Goal: Task Accomplishment & Management: Complete application form

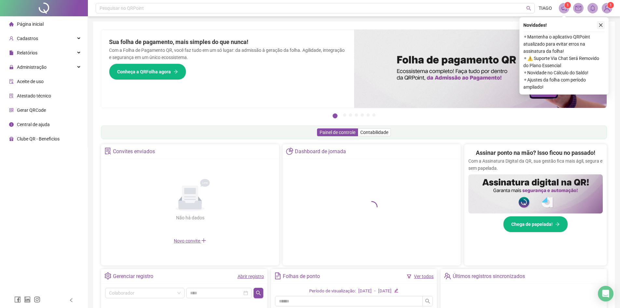
click at [599, 24] on icon "close" at bounding box center [601, 25] width 5 height 5
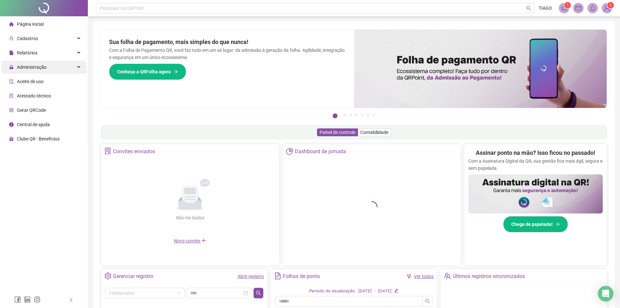
click at [74, 70] on div "Administração" at bounding box center [43, 67] width 85 height 13
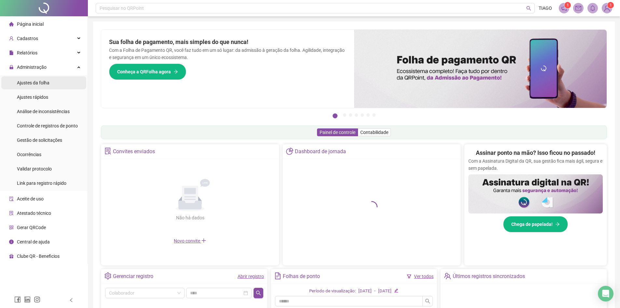
click at [68, 84] on li "Ajustes da folha" at bounding box center [43, 82] width 85 height 13
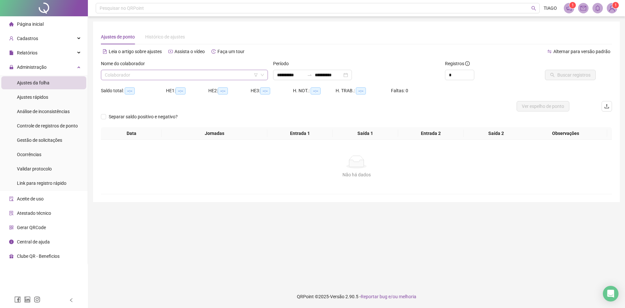
click at [154, 77] on input "search" at bounding box center [181, 75] width 153 height 10
type input "****"
click at [155, 88] on div "[PERSON_NAME]" at bounding box center [184, 87] width 157 height 7
click at [570, 74] on span "Buscar registros" at bounding box center [573, 74] width 33 height 7
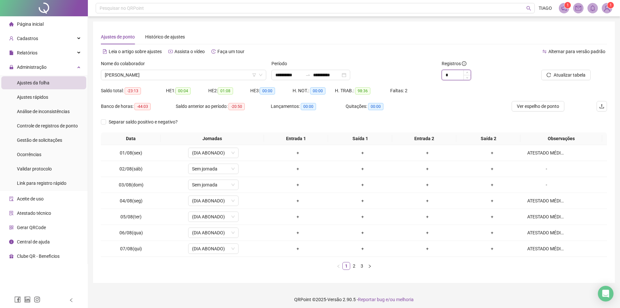
click at [461, 74] on input "*" at bounding box center [456, 75] width 29 height 10
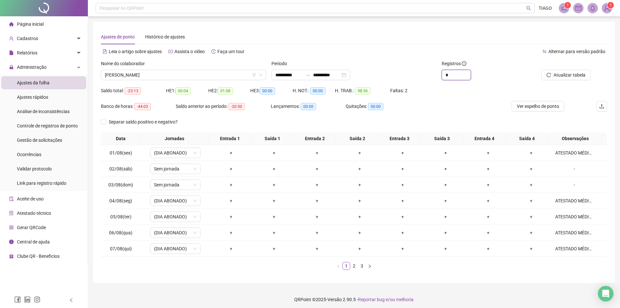
type input "*"
click at [405, 61] on div "Período" at bounding box center [354, 65] width 165 height 10
click at [359, 265] on link "3" at bounding box center [361, 265] width 7 height 7
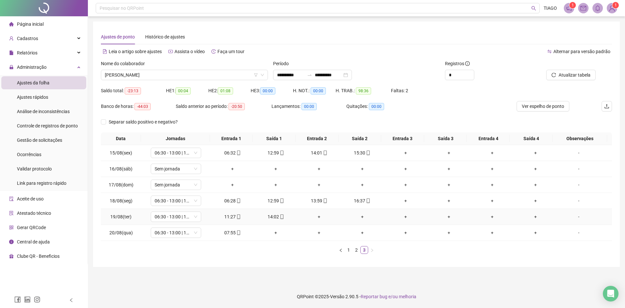
click at [574, 216] on div "-" at bounding box center [579, 216] width 38 height 7
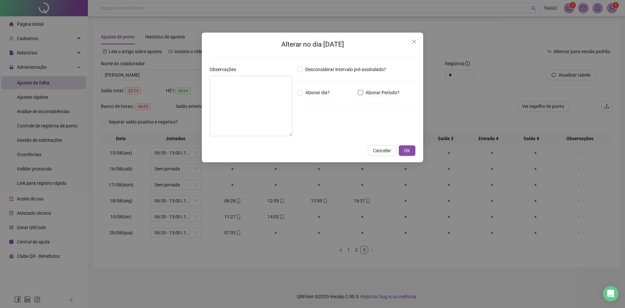
click at [367, 92] on span "Abonar Período?" at bounding box center [382, 92] width 39 height 7
click at [268, 113] on textarea at bounding box center [251, 106] width 83 height 61
click at [320, 128] on input "*****" at bounding box center [315, 128] width 26 height 8
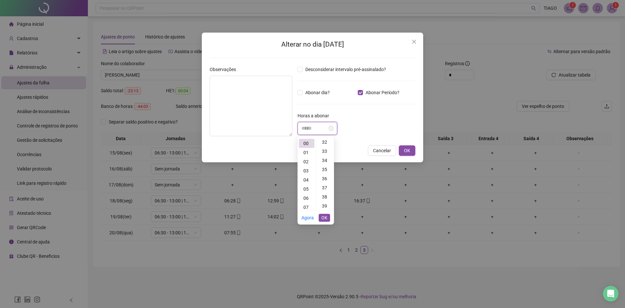
scroll to position [391, 0]
click at [326, 173] on div "46" at bounding box center [325, 171] width 16 height 9
click at [303, 143] on div "00" at bounding box center [307, 143] width 16 height 9
type input "*****"
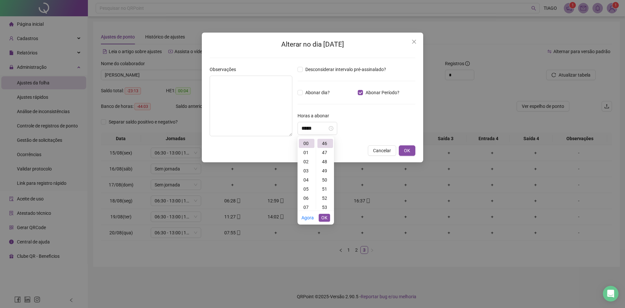
click at [327, 217] on span "OK" at bounding box center [324, 217] width 6 height 7
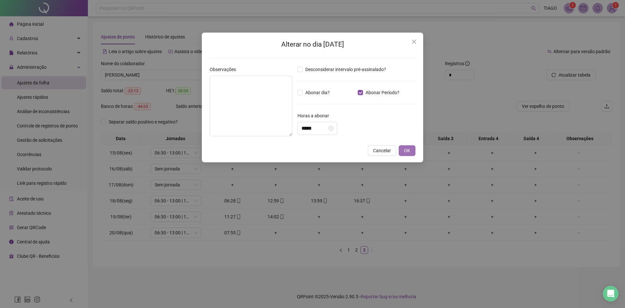
click at [405, 148] on span "OK" at bounding box center [407, 150] width 6 height 7
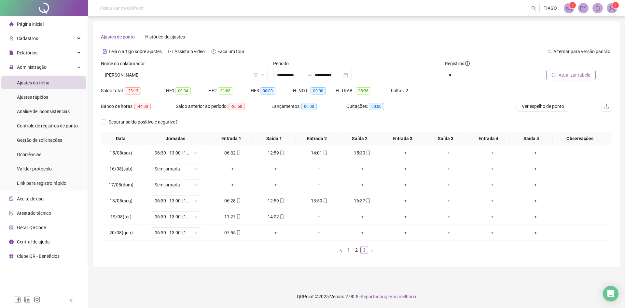
click at [575, 74] on span "Atualizar tabela" at bounding box center [575, 74] width 32 height 7
click at [152, 78] on span "[PERSON_NAME]" at bounding box center [184, 75] width 159 height 10
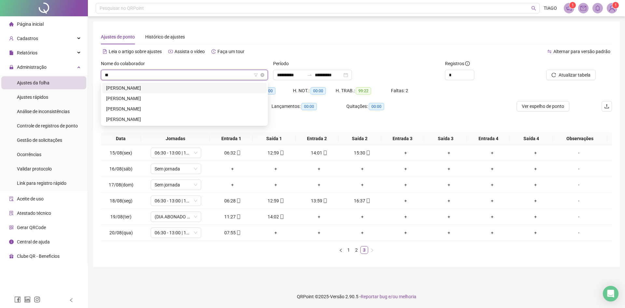
scroll to position [0, 0]
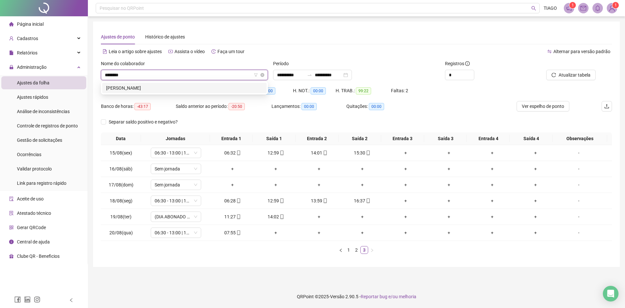
type input "*********"
click at [152, 87] on div "[PERSON_NAME]" at bounding box center [184, 87] width 157 height 7
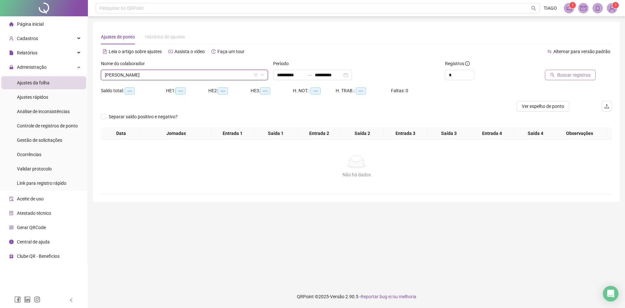
click at [577, 79] on button "Buscar registros" at bounding box center [570, 75] width 51 height 10
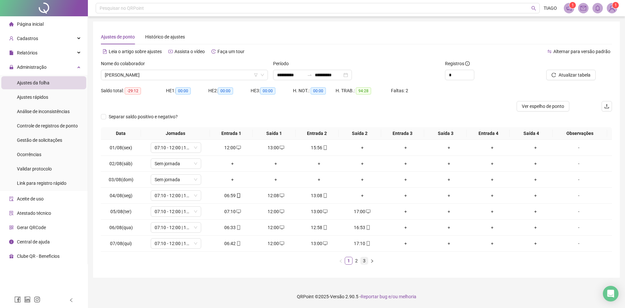
click at [367, 264] on link "3" at bounding box center [364, 260] width 7 height 7
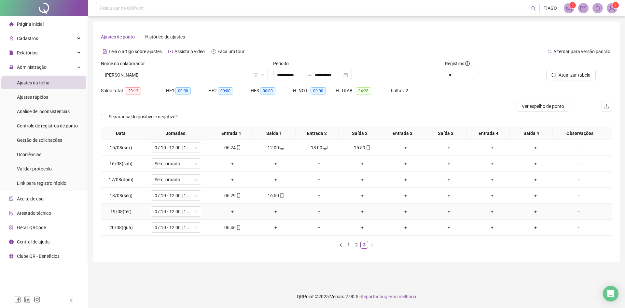
click at [568, 211] on div "-" at bounding box center [579, 211] width 38 height 7
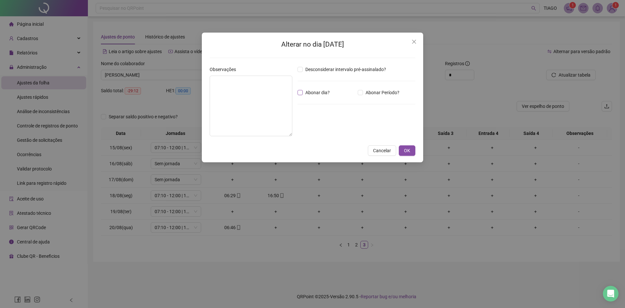
click at [322, 94] on span "Abonar dia?" at bounding box center [318, 92] width 30 height 7
click at [270, 108] on textarea at bounding box center [251, 106] width 83 height 61
drag, startPoint x: 278, startPoint y: 82, endPoint x: 187, endPoint y: 107, distance: 93.8
click at [187, 107] on div "**********" at bounding box center [312, 154] width 625 height 308
type textarea "**********"
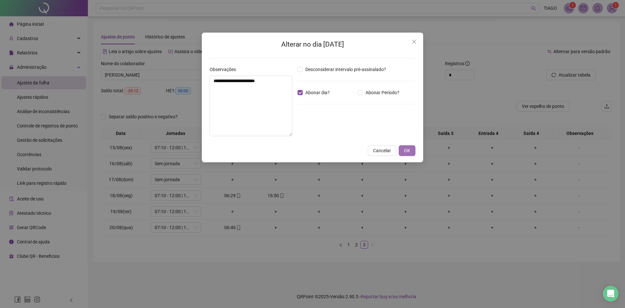
click at [409, 151] on span "OK" at bounding box center [407, 150] width 6 height 7
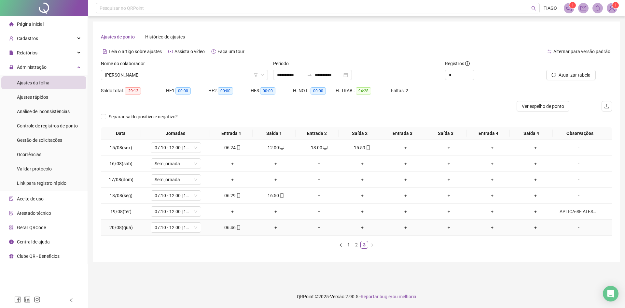
click at [572, 230] on div "-" at bounding box center [579, 227] width 38 height 7
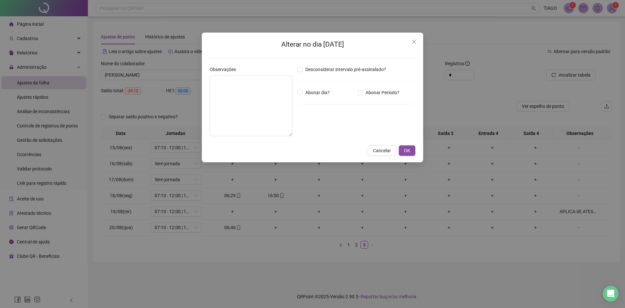
click at [412, 41] on icon "close" at bounding box center [414, 41] width 5 height 5
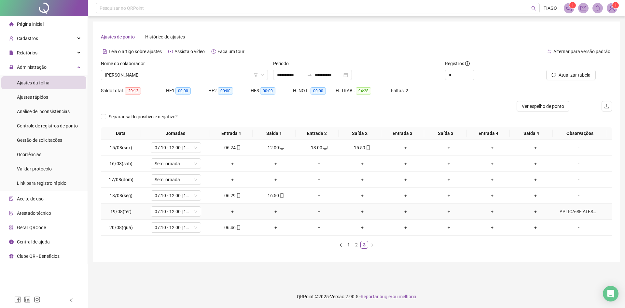
click at [568, 211] on div "APLICA-SE ATESTADO MÉDICO" at bounding box center [579, 211] width 38 height 7
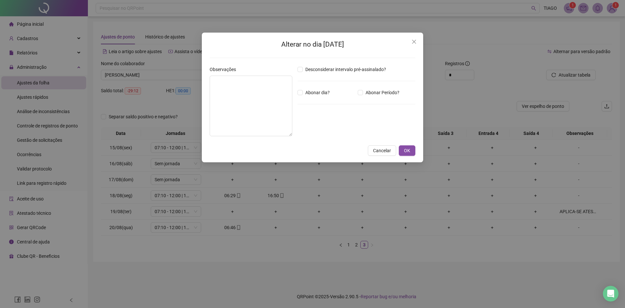
type textarea "**********"
click at [413, 153] on button "OK" at bounding box center [407, 150] width 17 height 10
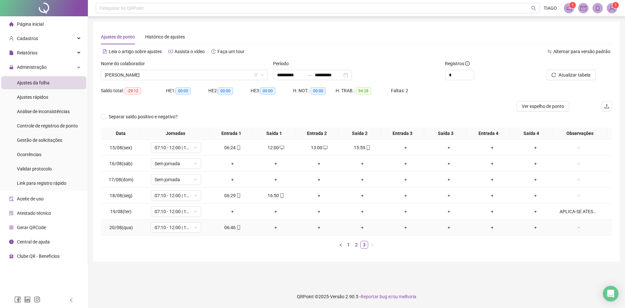
click at [568, 228] on div "-" at bounding box center [579, 227] width 38 height 7
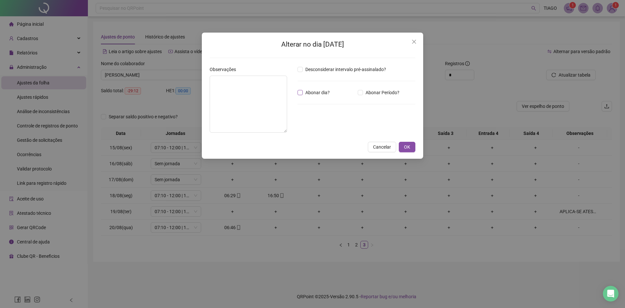
click at [308, 90] on span "Abonar dia?" at bounding box center [318, 92] width 30 height 7
click at [276, 99] on textarea at bounding box center [248, 104] width 77 height 57
paste textarea "**********"
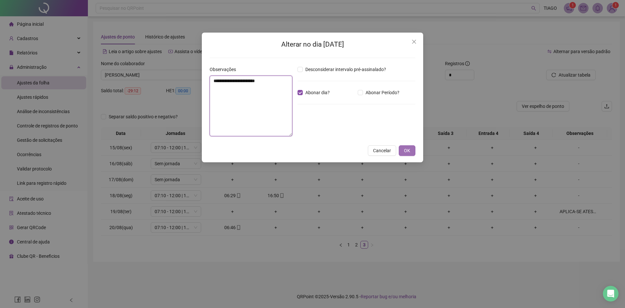
type textarea "**********"
click at [412, 152] on button "OK" at bounding box center [407, 150] width 17 height 10
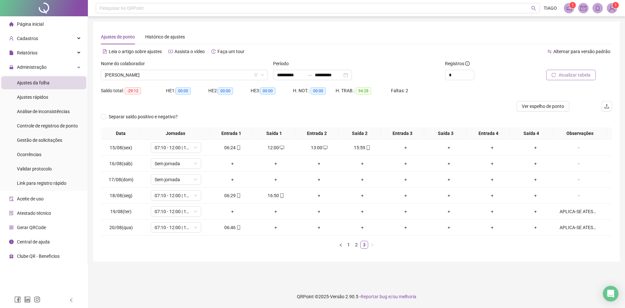
click at [553, 72] on button "Atualizar tabela" at bounding box center [570, 75] width 49 height 10
click at [186, 81] on div "Nome do colaborador [PERSON_NAME]" at bounding box center [184, 72] width 172 height 25
click at [184, 79] on span "[PERSON_NAME]" at bounding box center [184, 75] width 159 height 10
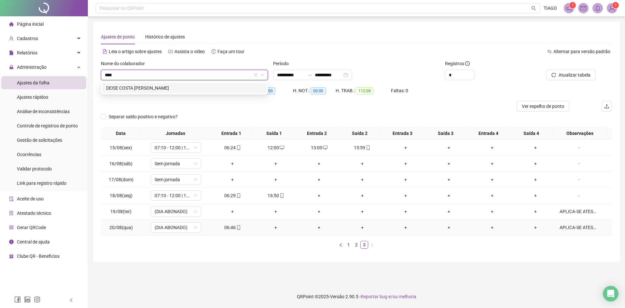
type input "*****"
click at [185, 83] on div "DEISE COSTA [PERSON_NAME]" at bounding box center [184, 88] width 164 height 10
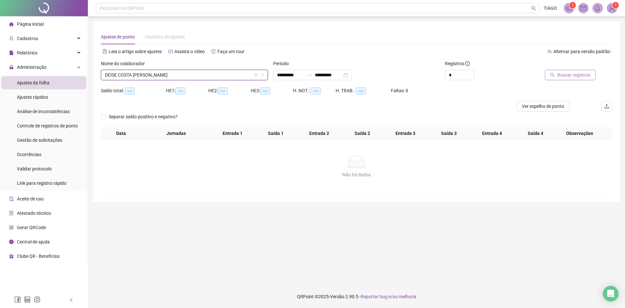
click at [571, 79] on button "Buscar registros" at bounding box center [570, 75] width 51 height 10
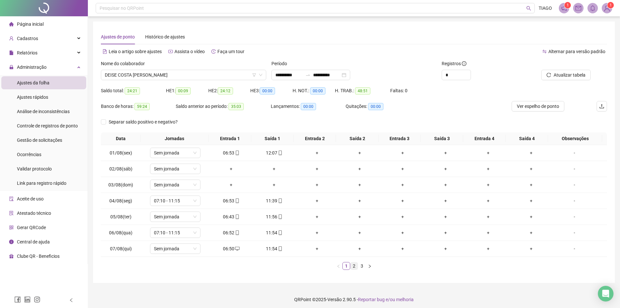
click at [353, 269] on link "2" at bounding box center [354, 265] width 7 height 7
click at [361, 269] on link "3" at bounding box center [361, 265] width 7 height 7
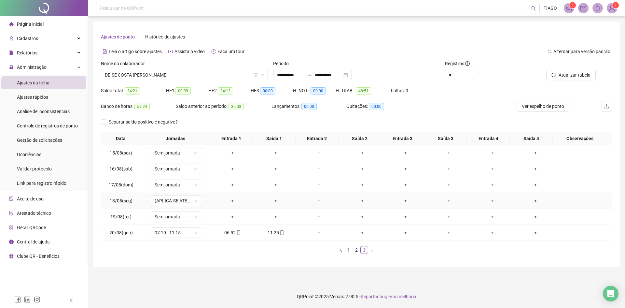
click at [569, 203] on div "-" at bounding box center [579, 200] width 38 height 7
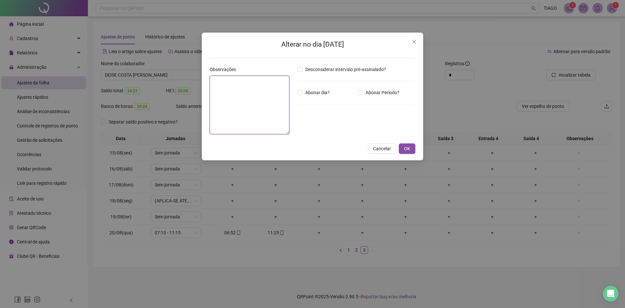
click at [263, 119] on textarea at bounding box center [250, 105] width 80 height 59
drag, startPoint x: 263, startPoint y: 119, endPoint x: 249, endPoint y: 115, distance: 14.7
click at [249, 115] on textarea at bounding box center [250, 105] width 80 height 59
paste textarea "**********"
type textarea "**********"
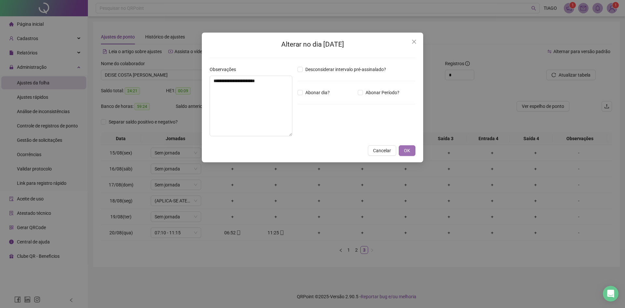
click at [404, 151] on span "OK" at bounding box center [407, 150] width 6 height 7
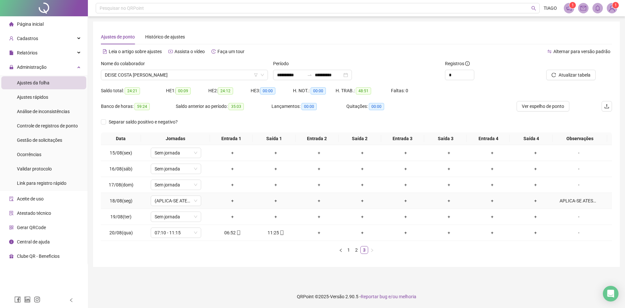
click at [561, 200] on div "APLICA-SE ATESTADO MÉDICO" at bounding box center [579, 200] width 38 height 7
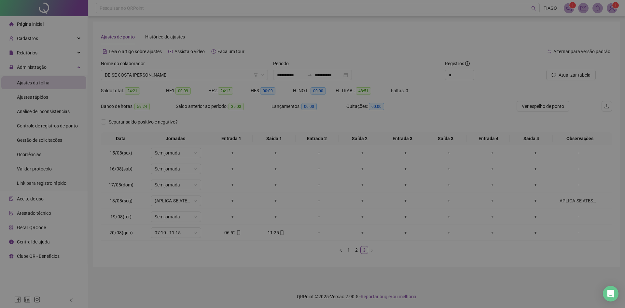
type textarea "**********"
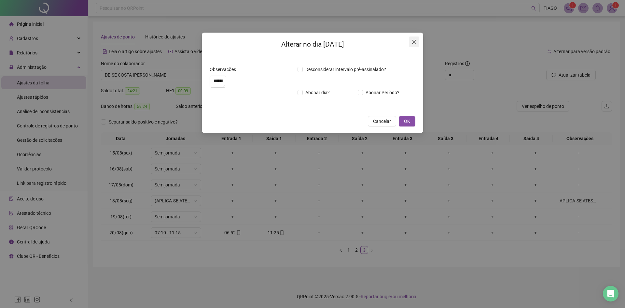
click at [416, 40] on icon "close" at bounding box center [414, 41] width 5 height 5
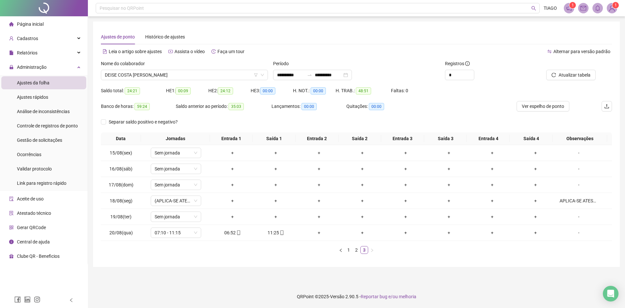
click at [154, 69] on div "Nome do colaborador" at bounding box center [184, 65] width 167 height 10
click at [155, 72] on span "DEISE COSTA [PERSON_NAME]" at bounding box center [184, 75] width 159 height 10
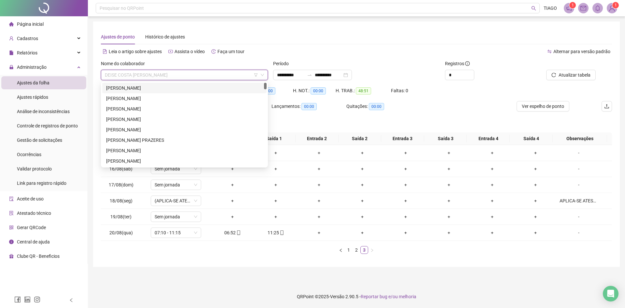
click at [150, 85] on div "[PERSON_NAME]" at bounding box center [184, 87] width 157 height 7
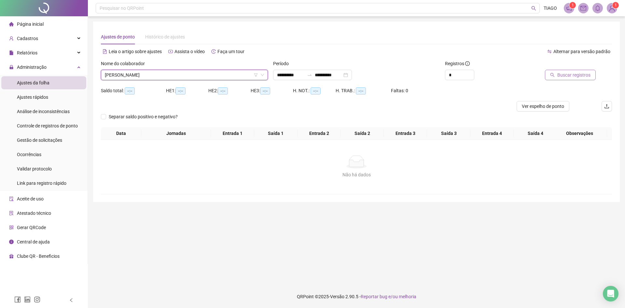
click at [567, 78] on span "Buscar registros" at bounding box center [573, 74] width 33 height 7
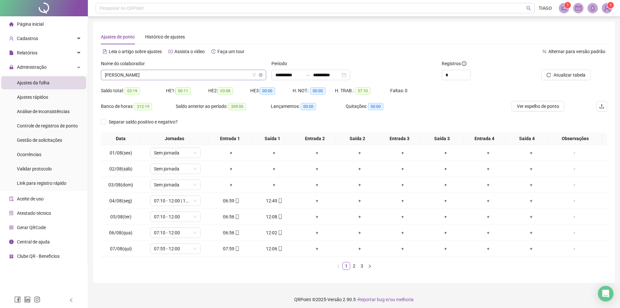
click at [196, 77] on span "[PERSON_NAME]" at bounding box center [184, 75] width 158 height 10
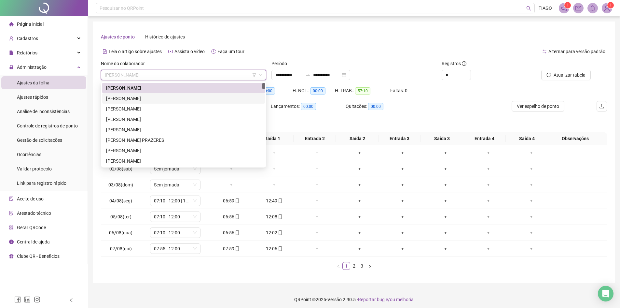
click at [184, 95] on div "[PERSON_NAME]" at bounding box center [183, 98] width 155 height 7
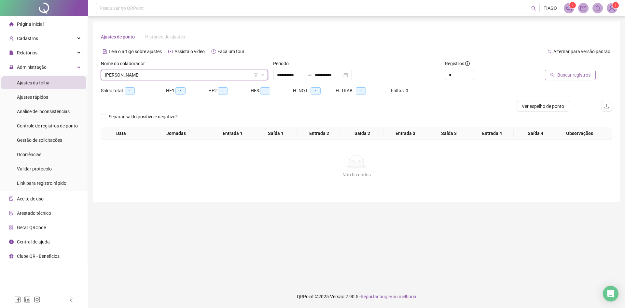
click at [552, 77] on icon "search" at bounding box center [552, 75] width 5 height 5
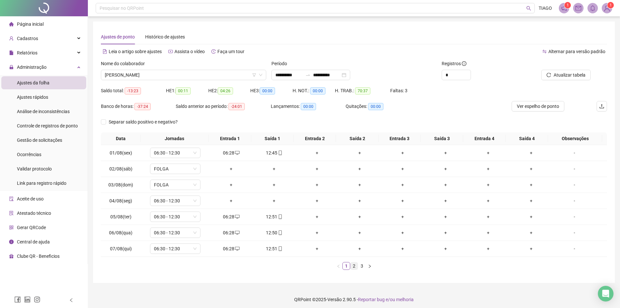
click at [356, 265] on link "2" at bounding box center [354, 265] width 7 height 7
click at [360, 266] on link "3" at bounding box center [361, 265] width 7 height 7
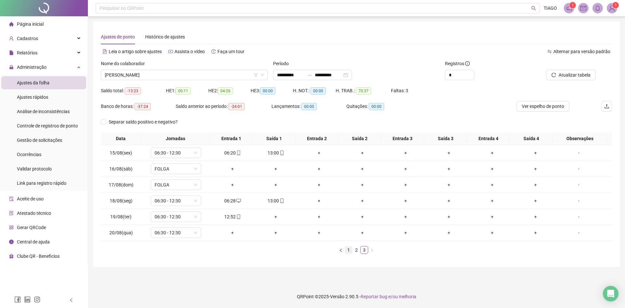
click at [350, 249] on link "1" at bounding box center [348, 249] width 7 height 7
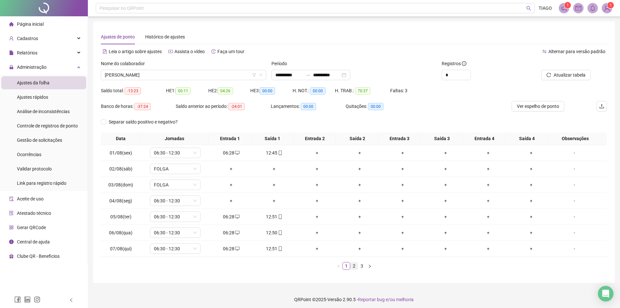
click at [358, 266] on link "2" at bounding box center [354, 265] width 7 height 7
click at [348, 266] on link "1" at bounding box center [346, 265] width 7 height 7
click at [354, 267] on link "2" at bounding box center [354, 265] width 7 height 7
click at [347, 265] on link "1" at bounding box center [346, 265] width 7 height 7
click at [351, 267] on link "2" at bounding box center [354, 265] width 7 height 7
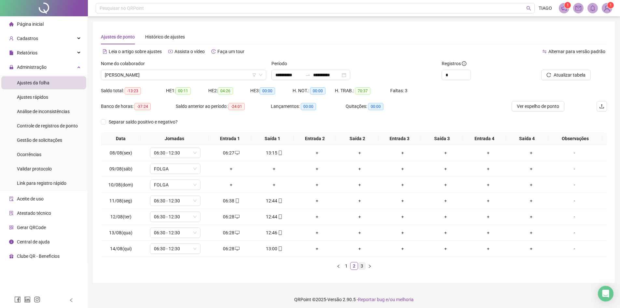
click at [358, 266] on link "3" at bounding box center [361, 265] width 7 height 7
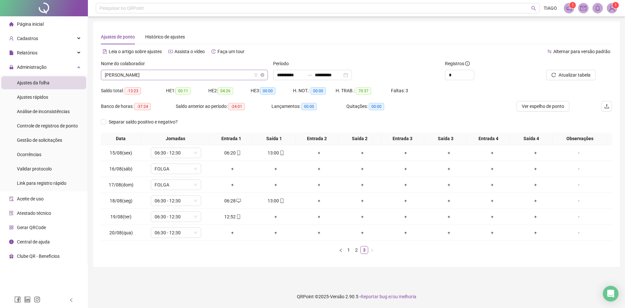
click at [172, 79] on span "[PERSON_NAME]" at bounding box center [184, 75] width 159 height 10
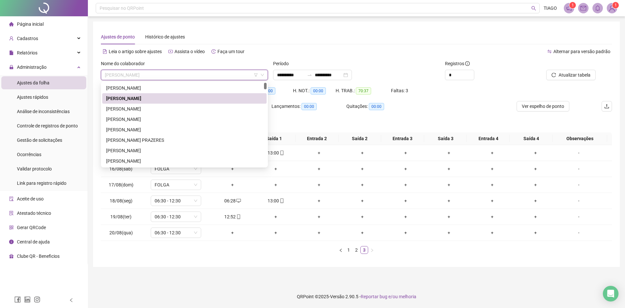
click at [187, 66] on div "Nome do colaborador" at bounding box center [184, 65] width 167 height 10
click at [186, 76] on span "[PERSON_NAME]" at bounding box center [184, 75] width 159 height 10
click at [245, 237] on td "+" at bounding box center [232, 233] width 43 height 16
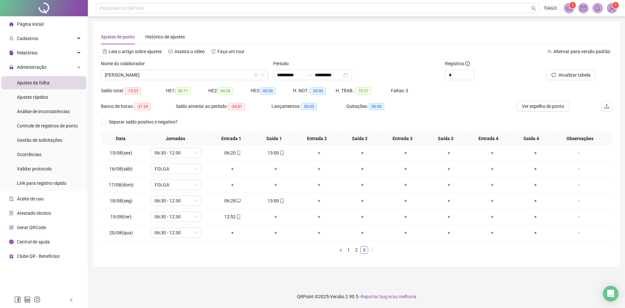
click at [614, 10] on img at bounding box center [612, 8] width 10 height 10
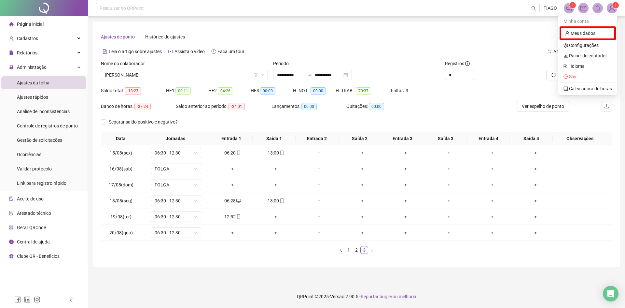
click at [614, 10] on img at bounding box center [612, 8] width 10 height 10
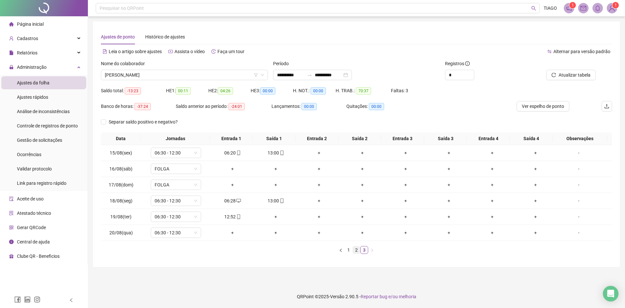
click at [356, 249] on link "2" at bounding box center [356, 249] width 7 height 7
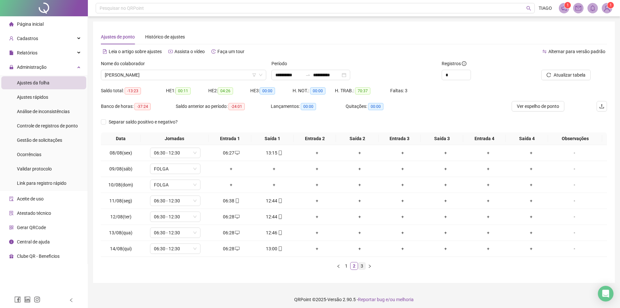
click at [358, 266] on link "3" at bounding box center [361, 265] width 7 height 7
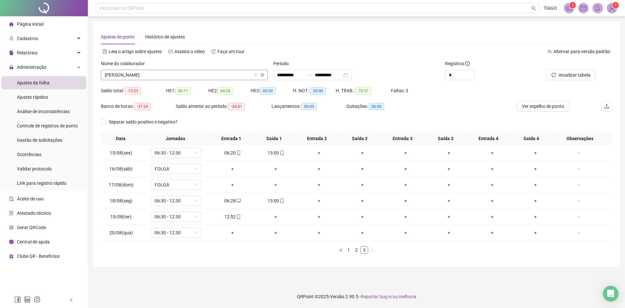
click at [149, 78] on span "[PERSON_NAME]" at bounding box center [184, 75] width 159 height 10
click at [155, 67] on div "Nome do colaborador" at bounding box center [184, 65] width 167 height 10
click at [358, 250] on link "2" at bounding box center [356, 249] width 7 height 7
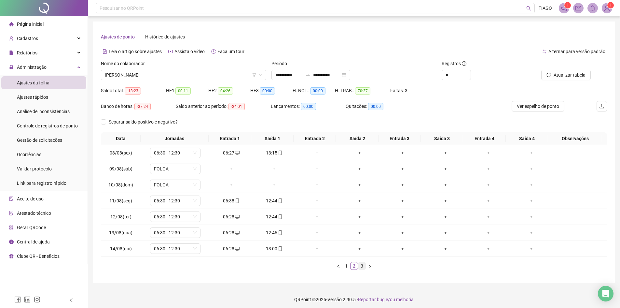
click at [360, 267] on link "3" at bounding box center [361, 265] width 7 height 7
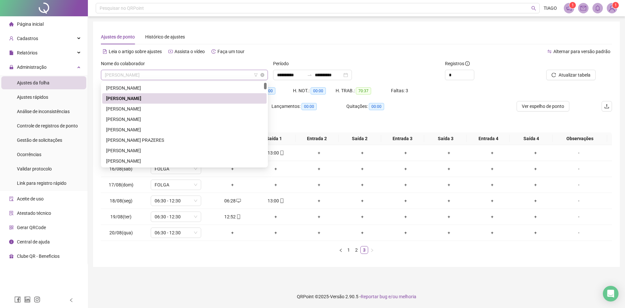
click at [172, 73] on span "[PERSON_NAME]" at bounding box center [184, 75] width 159 height 10
click at [162, 128] on div "[PERSON_NAME]" at bounding box center [184, 129] width 157 height 7
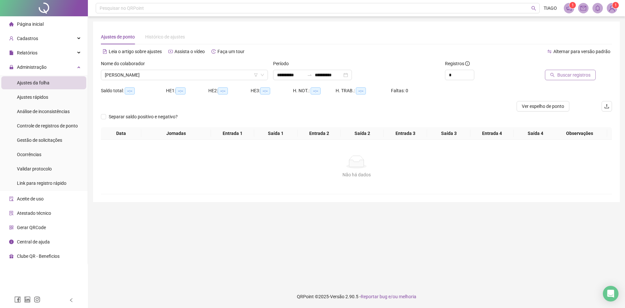
click at [564, 79] on button "Buscar registros" at bounding box center [570, 75] width 51 height 10
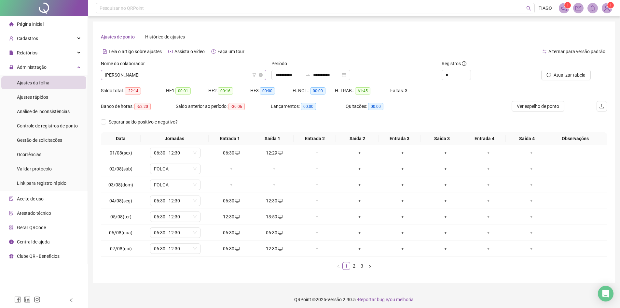
click at [145, 73] on span "[PERSON_NAME]" at bounding box center [184, 75] width 158 height 10
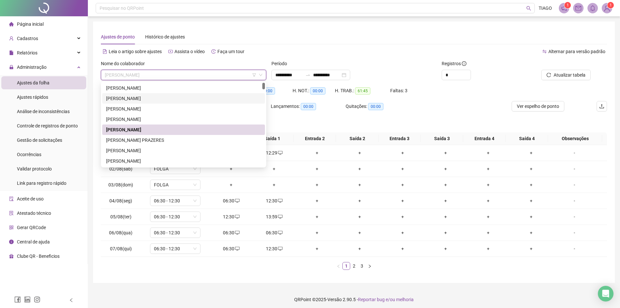
click at [139, 100] on div "[PERSON_NAME]" at bounding box center [183, 98] width 155 height 7
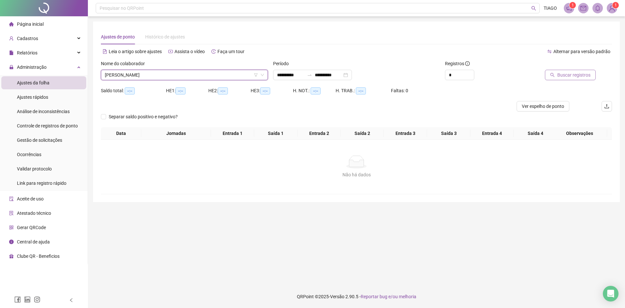
click at [550, 76] on button "Buscar registros" at bounding box center [570, 75] width 51 height 10
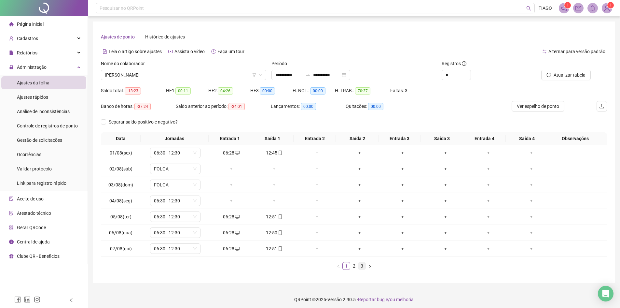
click at [362, 267] on link "3" at bounding box center [361, 265] width 7 height 7
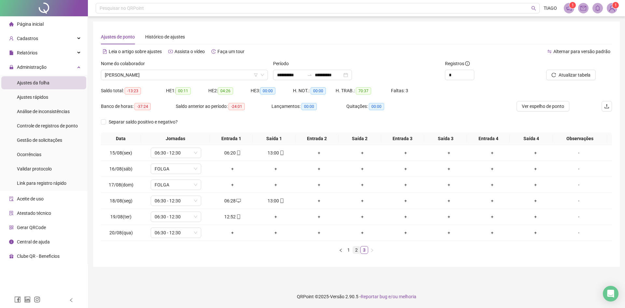
click at [357, 248] on link "2" at bounding box center [356, 249] width 7 height 7
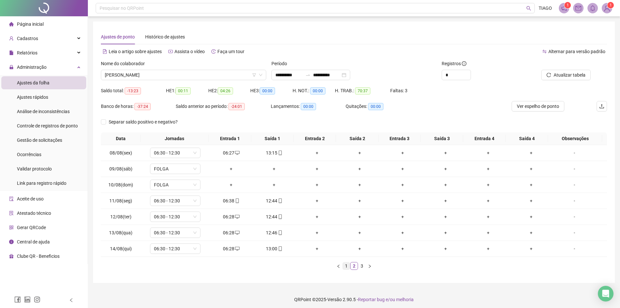
click at [346, 267] on link "1" at bounding box center [346, 265] width 7 height 7
click at [363, 269] on link "3" at bounding box center [361, 265] width 7 height 7
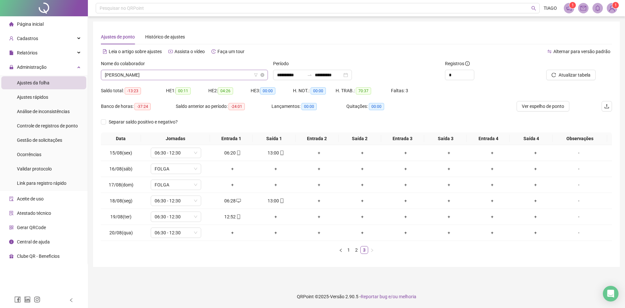
click at [181, 72] on span "[PERSON_NAME]" at bounding box center [184, 75] width 159 height 10
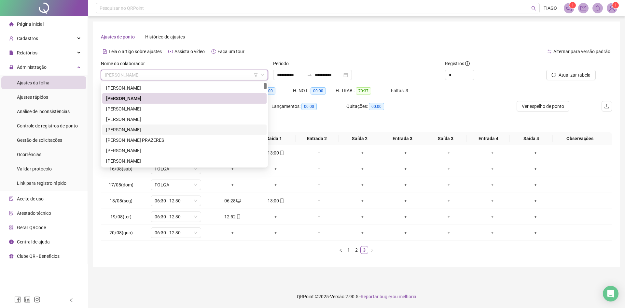
click at [166, 132] on div "[PERSON_NAME]" at bounding box center [184, 129] width 157 height 7
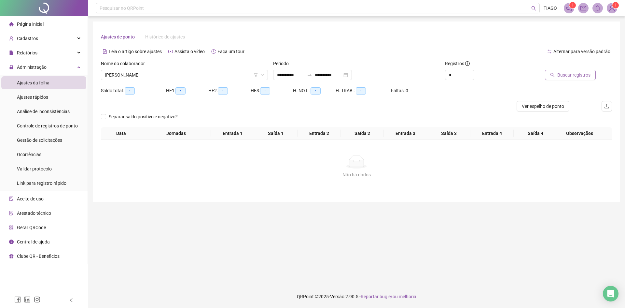
click at [553, 77] on button "Buscar registros" at bounding box center [570, 75] width 51 height 10
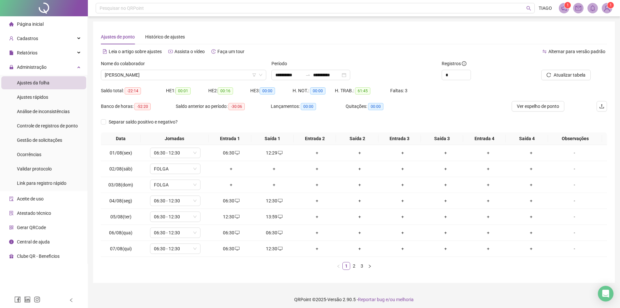
click at [355, 270] on div "Data Jornadas Entrada 1 Saída 1 Entrada 2 Saída 2 Entrada 3 Saída 3 Entrada 4 S…" at bounding box center [354, 203] width 506 height 143
click at [353, 264] on link "2" at bounding box center [354, 265] width 7 height 7
click at [364, 267] on link "3" at bounding box center [361, 265] width 7 height 7
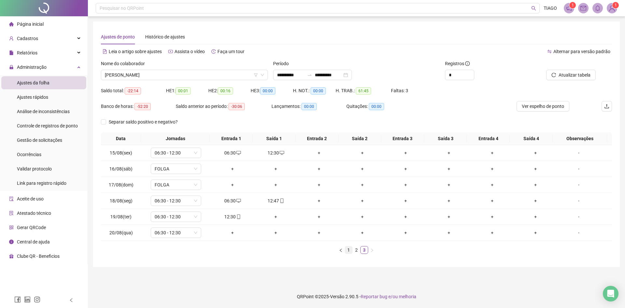
click at [349, 252] on link "1" at bounding box center [348, 249] width 7 height 7
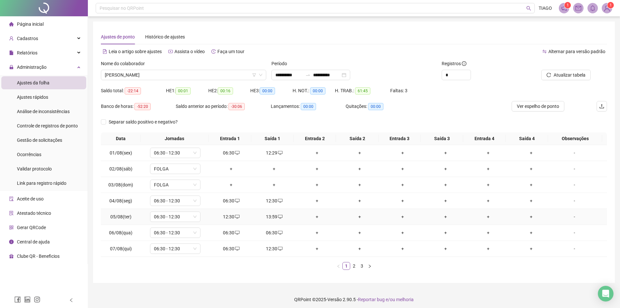
click at [265, 216] on div "13:59" at bounding box center [274, 216] width 38 height 7
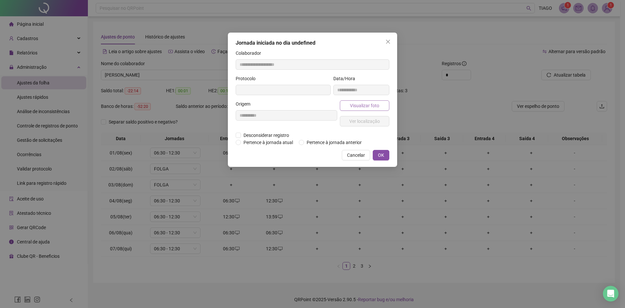
click at [351, 109] on span "Visualizar foto" at bounding box center [364, 105] width 29 height 7
type input "**********"
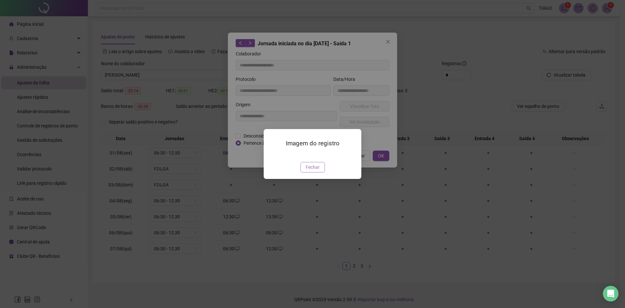
click at [320, 172] on button "Fechar" at bounding box center [313, 167] width 24 height 10
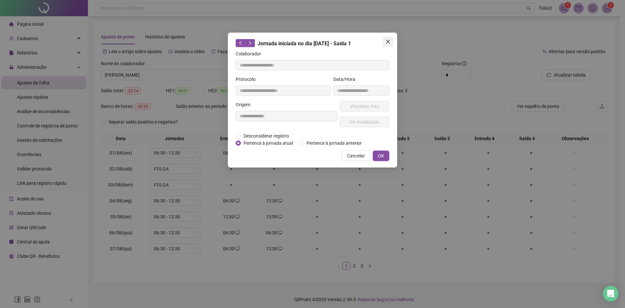
click at [386, 43] on icon "close" at bounding box center [388, 41] width 5 height 5
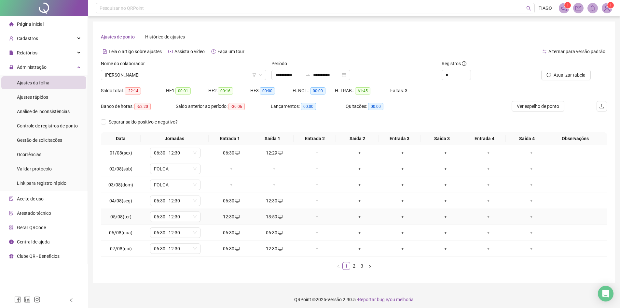
click at [245, 214] on div "12:30" at bounding box center [232, 216] width 38 height 7
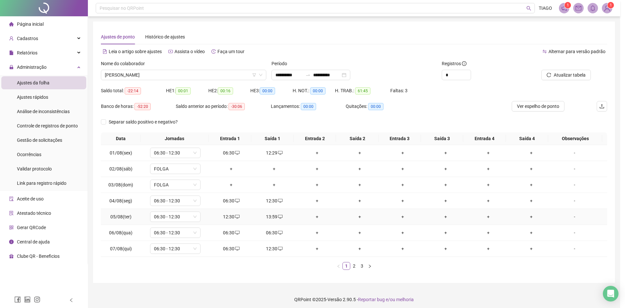
type input "**********"
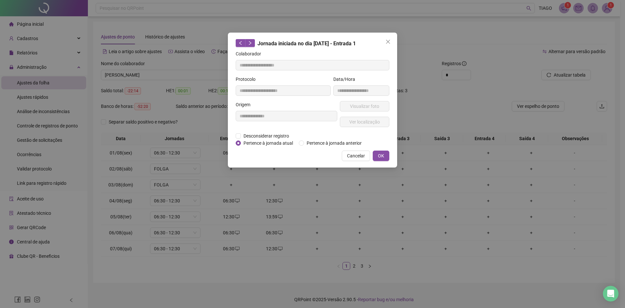
click at [237, 216] on div "**********" at bounding box center [312, 154] width 625 height 308
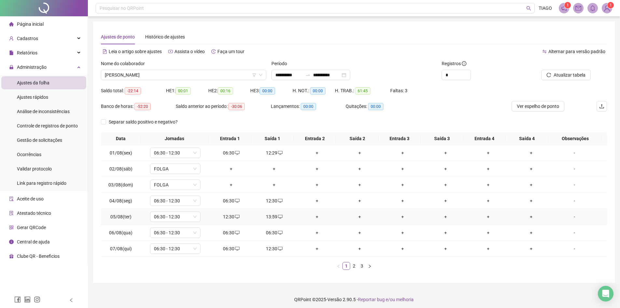
click at [237, 216] on icon "desktop" at bounding box center [237, 216] width 5 height 5
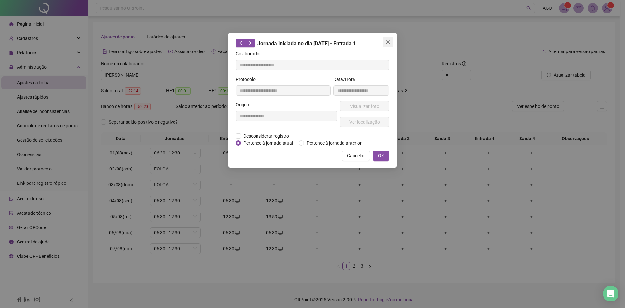
click at [385, 42] on span "Close" at bounding box center [388, 41] width 10 height 5
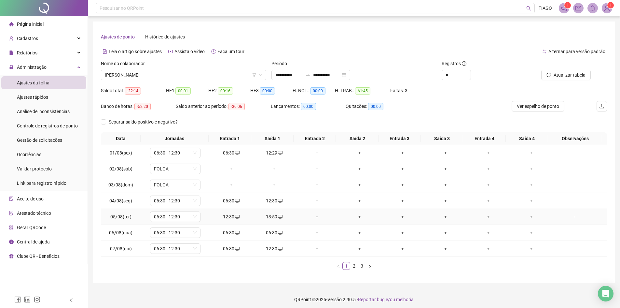
click at [278, 217] on icon "desktop" at bounding box center [280, 216] width 5 height 5
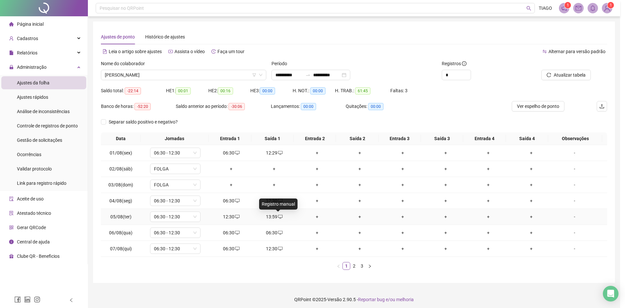
type input "**********"
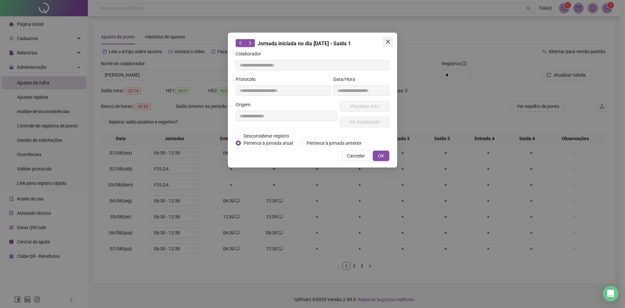
click at [387, 39] on button "Close" at bounding box center [388, 41] width 10 height 10
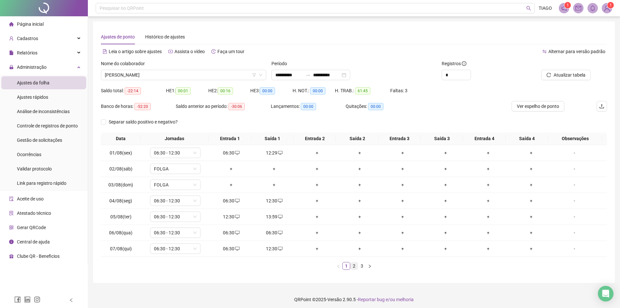
click at [354, 267] on link "2" at bounding box center [354, 265] width 7 height 7
click at [363, 269] on link "3" at bounding box center [361, 265] width 7 height 7
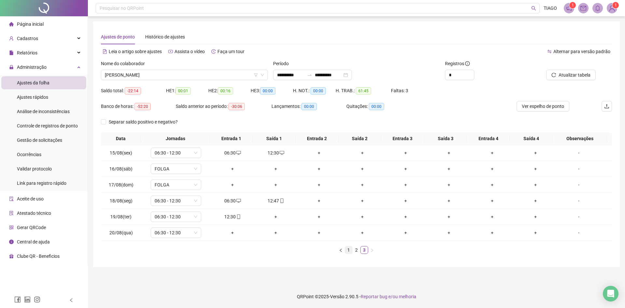
click at [350, 251] on link "1" at bounding box center [348, 249] width 7 height 7
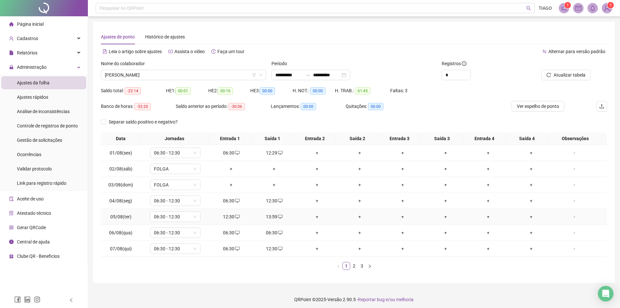
click at [224, 217] on div "12:30" at bounding box center [232, 216] width 38 height 7
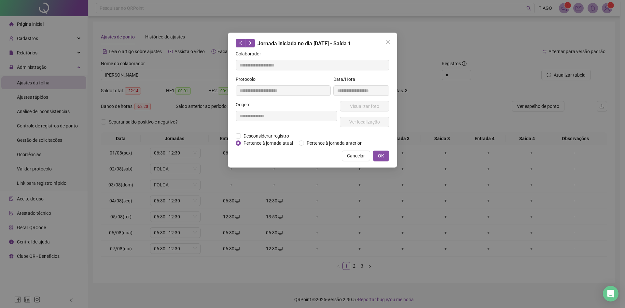
type input "**********"
click at [267, 131] on div "**********" at bounding box center [286, 116] width 104 height 31
click at [267, 135] on span "Desconsiderar registro" at bounding box center [266, 135] width 51 height 7
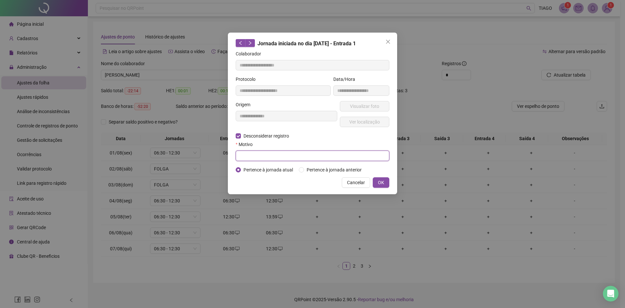
click at [277, 155] on input "text" at bounding box center [313, 155] width 154 height 10
type input "*"
click at [388, 40] on icon "close" at bounding box center [388, 41] width 5 height 5
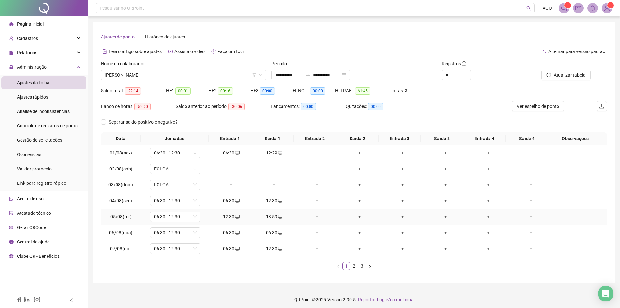
click at [272, 217] on div "13:59" at bounding box center [274, 216] width 38 height 7
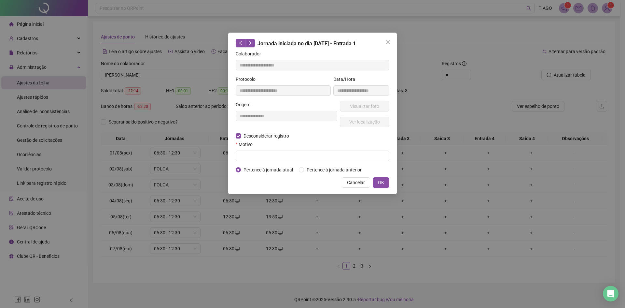
type input "**********"
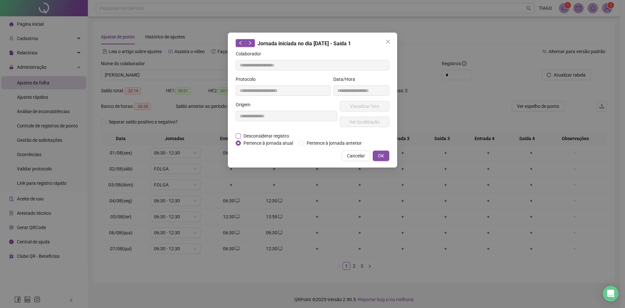
click at [279, 134] on span "Desconsiderar registro" at bounding box center [266, 135] width 51 height 7
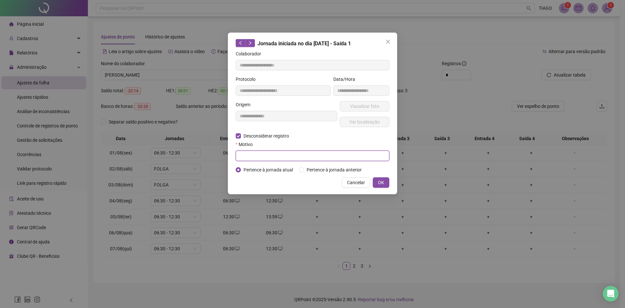
click at [290, 159] on input "text" at bounding box center [313, 155] width 154 height 10
type input "**********"
click at [386, 182] on button "OK" at bounding box center [381, 182] width 17 height 10
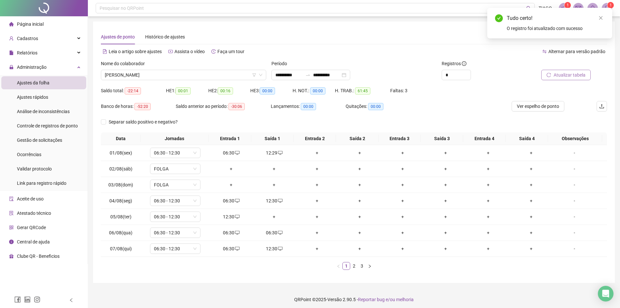
click at [561, 75] on span "Atualizar tabela" at bounding box center [570, 74] width 32 height 7
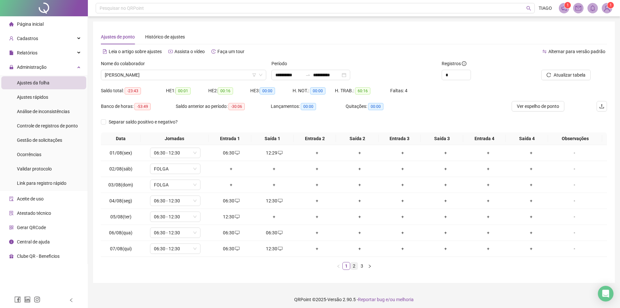
click at [357, 270] on div "Data Jornadas Entrada 1 Saída 1 Entrada 2 Saída 2 Entrada 3 Saída 3 Entrada 4 S…" at bounding box center [354, 203] width 506 height 143
click at [354, 267] on link "2" at bounding box center [354, 265] width 7 height 7
click at [363, 266] on link "3" at bounding box center [361, 265] width 7 height 7
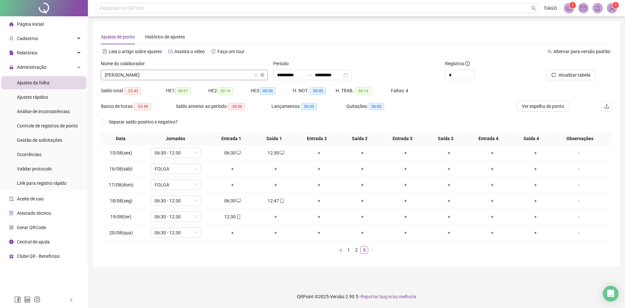
click at [159, 70] on span "[PERSON_NAME]" at bounding box center [184, 75] width 159 height 10
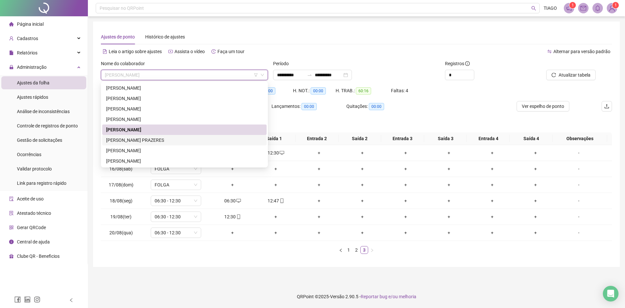
click at [164, 136] on div "[PERSON_NAME] PRAZERES" at bounding box center [184, 140] width 164 height 10
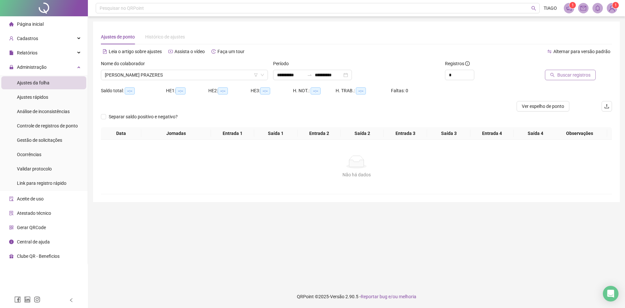
click at [570, 74] on span "Buscar registros" at bounding box center [573, 74] width 33 height 7
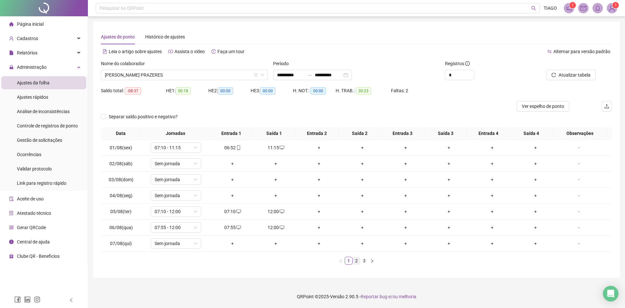
click at [358, 260] on link "2" at bounding box center [356, 260] width 7 height 7
click at [363, 262] on link "3" at bounding box center [364, 260] width 7 height 7
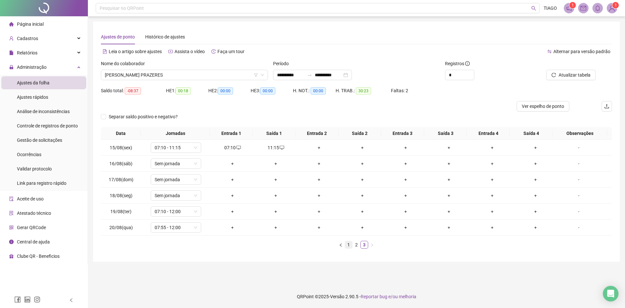
click at [352, 245] on link "1" at bounding box center [348, 244] width 7 height 7
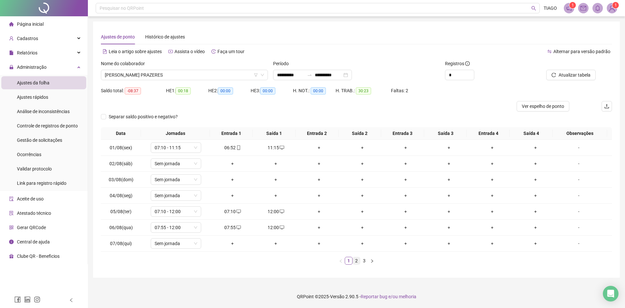
click at [358, 259] on link "2" at bounding box center [356, 260] width 7 height 7
click at [364, 260] on link "3" at bounding box center [364, 260] width 7 height 7
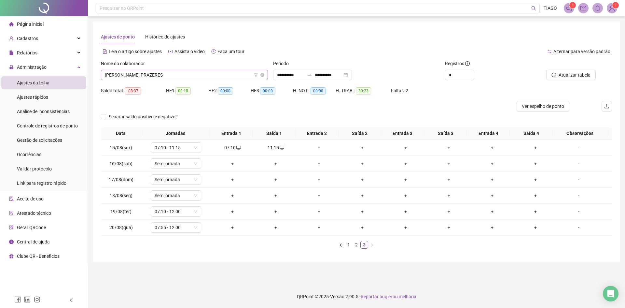
drag, startPoint x: 180, startPoint y: 81, endPoint x: 179, endPoint y: 78, distance: 3.7
click at [179, 79] on div "Nome do colaborador [PERSON_NAME]" at bounding box center [184, 72] width 172 height 25
click at [177, 72] on span "[PERSON_NAME] PRAZERES" at bounding box center [184, 75] width 159 height 10
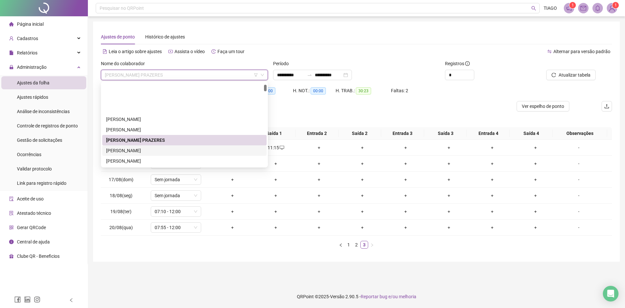
scroll to position [33, 0]
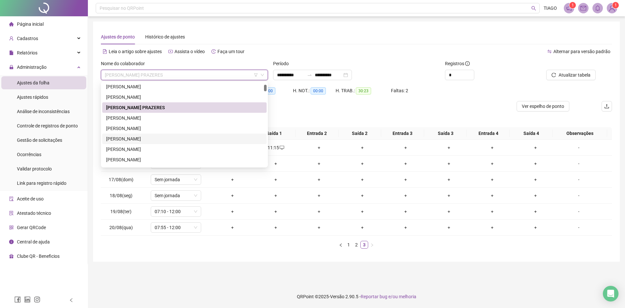
click at [195, 138] on div "[PERSON_NAME]" at bounding box center [184, 138] width 157 height 7
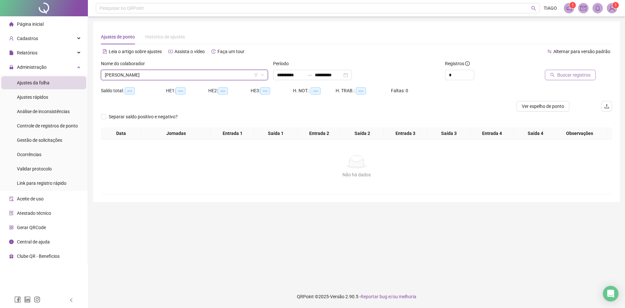
click at [575, 77] on span "Buscar registros" at bounding box center [573, 74] width 33 height 7
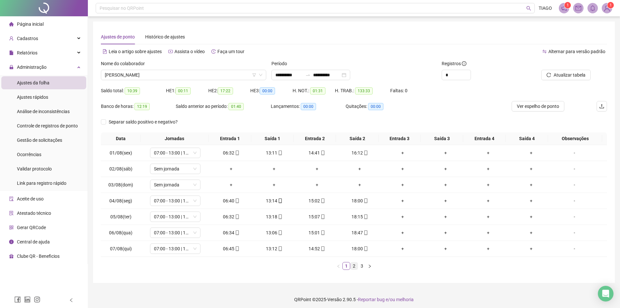
click at [354, 264] on link "2" at bounding box center [354, 265] width 7 height 7
click at [363, 267] on link "3" at bounding box center [361, 265] width 7 height 7
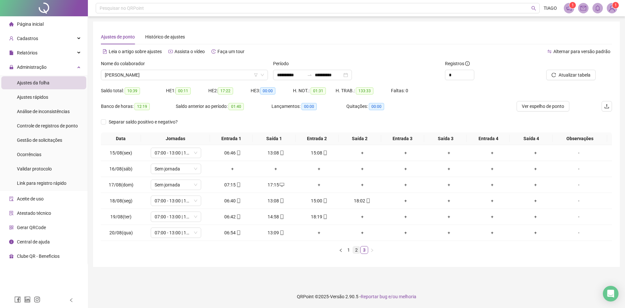
click at [357, 250] on link "2" at bounding box center [356, 249] width 7 height 7
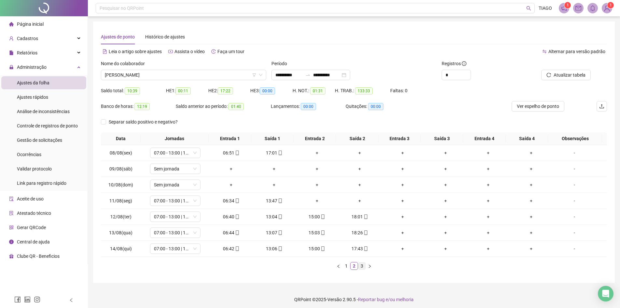
click at [362, 265] on link "3" at bounding box center [361, 265] width 7 height 7
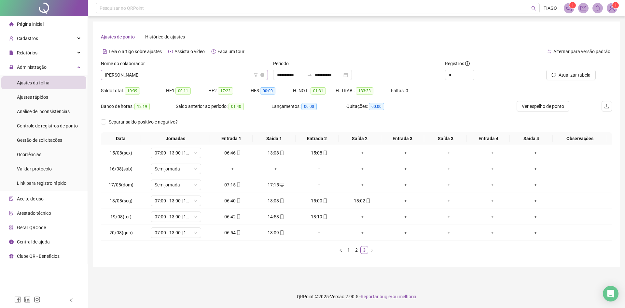
click at [148, 73] on span "[PERSON_NAME]" at bounding box center [184, 75] width 159 height 10
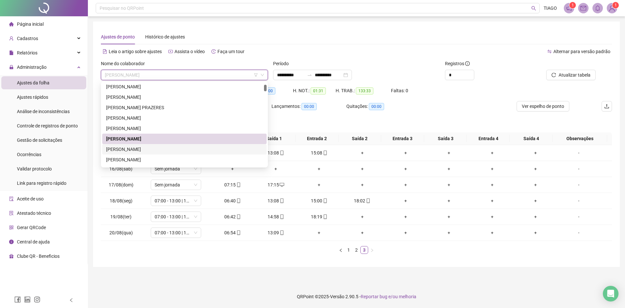
click at [155, 149] on div "[PERSON_NAME]" at bounding box center [184, 149] width 157 height 7
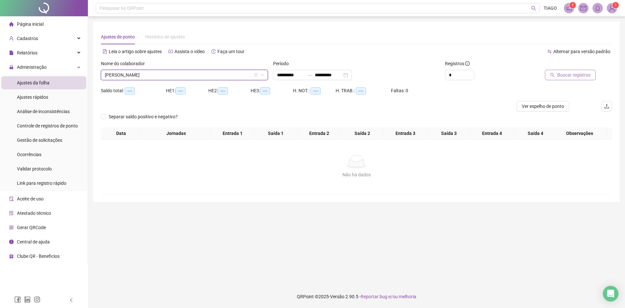
click at [559, 74] on span "Buscar registros" at bounding box center [573, 74] width 33 height 7
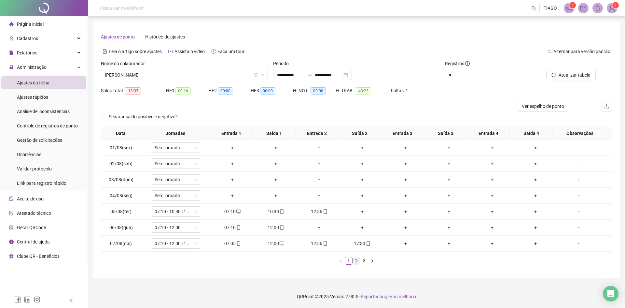
click at [357, 259] on link "2" at bounding box center [356, 260] width 7 height 7
click at [362, 259] on link "3" at bounding box center [364, 260] width 7 height 7
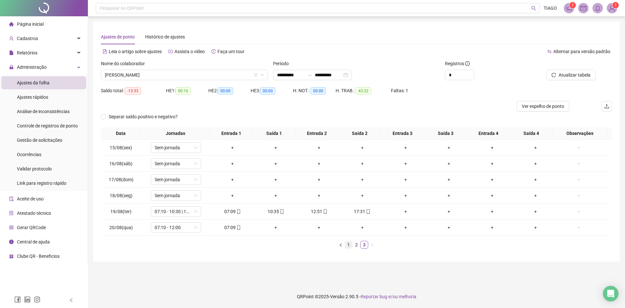
click at [350, 245] on link "1" at bounding box center [348, 244] width 7 height 7
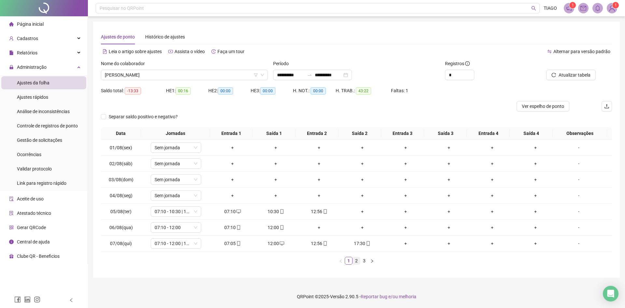
click at [357, 262] on link "2" at bounding box center [356, 260] width 7 height 7
click at [350, 259] on link "1" at bounding box center [348, 260] width 7 height 7
click at [351, 260] on link "1" at bounding box center [348, 260] width 7 height 7
click at [357, 260] on link "2" at bounding box center [356, 260] width 7 height 7
click at [366, 258] on link "3" at bounding box center [364, 260] width 7 height 7
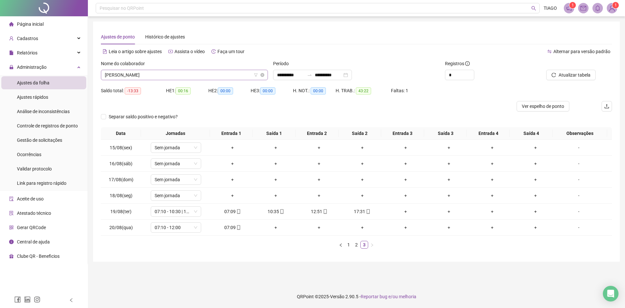
click at [163, 73] on span "[PERSON_NAME]" at bounding box center [184, 75] width 159 height 10
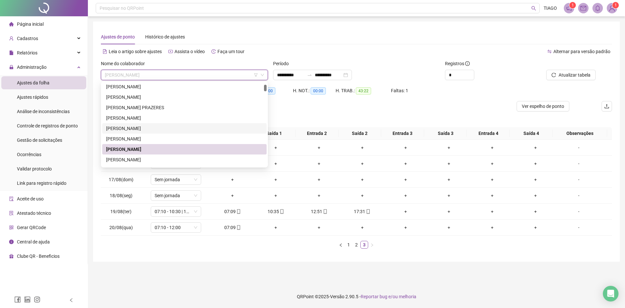
scroll to position [65, 0]
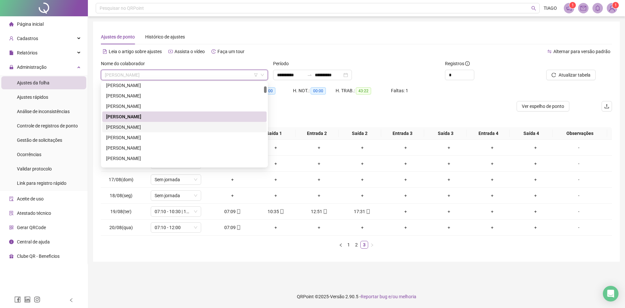
click at [146, 131] on div "[PERSON_NAME]" at bounding box center [184, 127] width 164 height 10
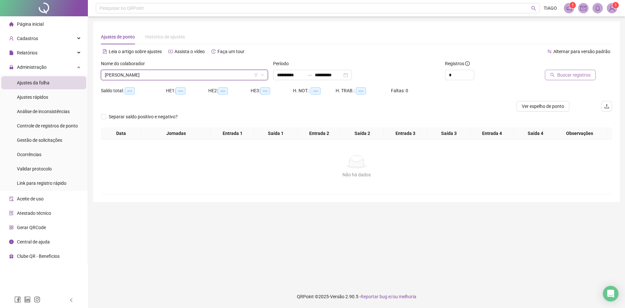
click at [558, 77] on button "Buscar registros" at bounding box center [570, 75] width 51 height 10
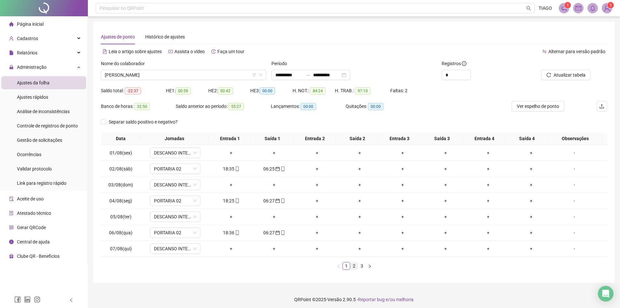
click at [355, 264] on link "2" at bounding box center [354, 265] width 7 height 7
click at [361, 267] on link "3" at bounding box center [361, 265] width 7 height 7
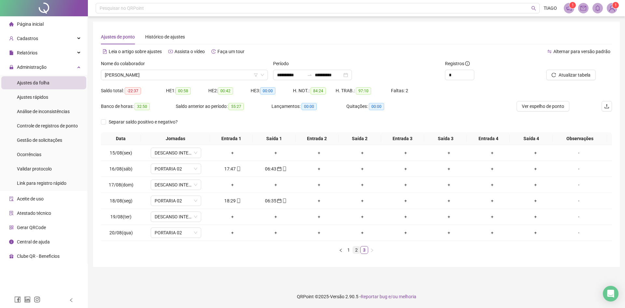
click at [357, 252] on link "2" at bounding box center [356, 249] width 7 height 7
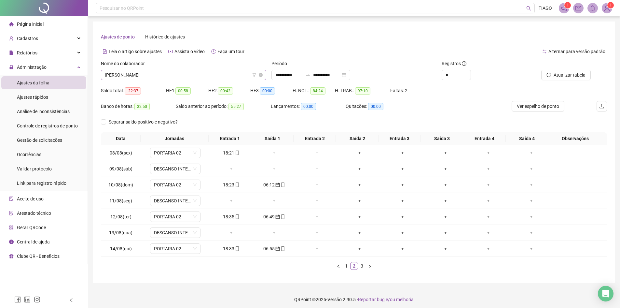
click at [159, 75] on span "[PERSON_NAME]" at bounding box center [184, 75] width 158 height 10
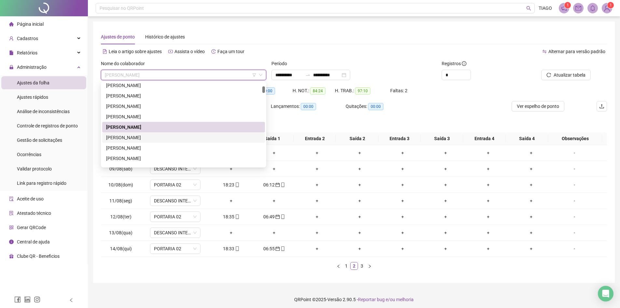
click at [171, 139] on div "[PERSON_NAME]" at bounding box center [183, 137] width 155 height 7
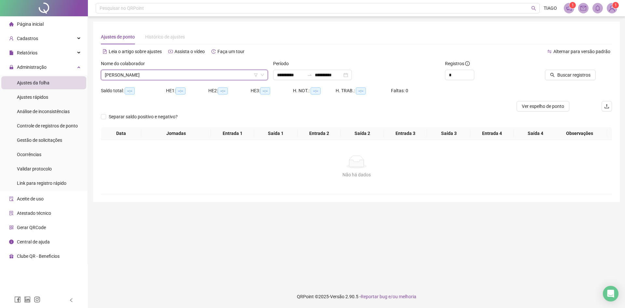
click at [571, 80] on div "Buscar registros" at bounding box center [572, 72] width 86 height 25
click at [572, 77] on span "Buscar registros" at bounding box center [573, 74] width 33 height 7
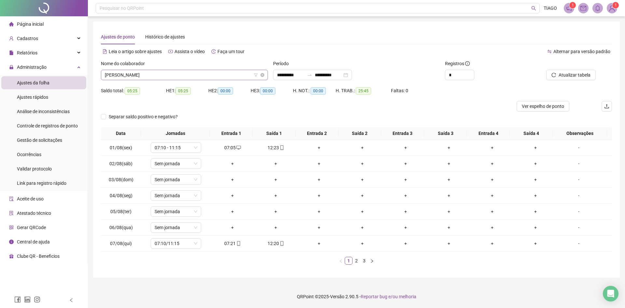
click at [178, 77] on span "[PERSON_NAME]" at bounding box center [184, 75] width 159 height 10
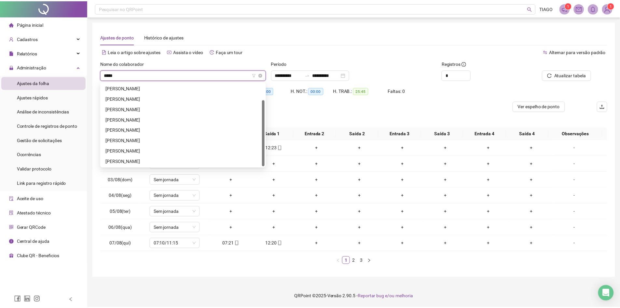
scroll to position [0, 0]
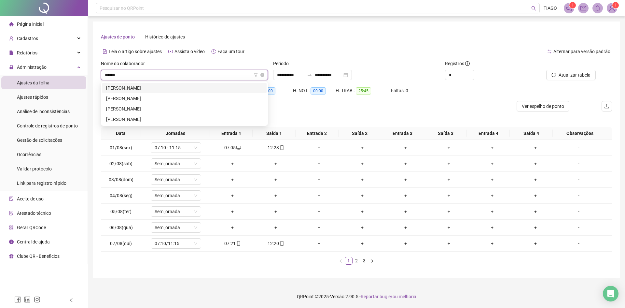
type input "*******"
click at [169, 85] on div "[PERSON_NAME]" at bounding box center [184, 87] width 157 height 7
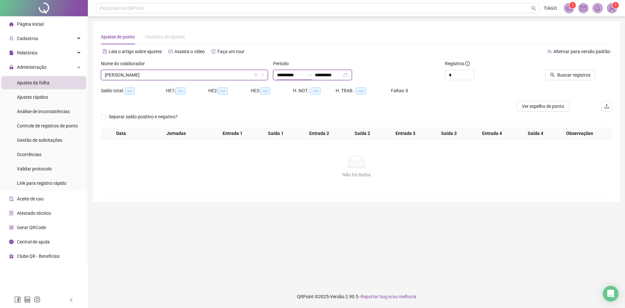
click at [304, 73] on input "**********" at bounding box center [290, 74] width 27 height 7
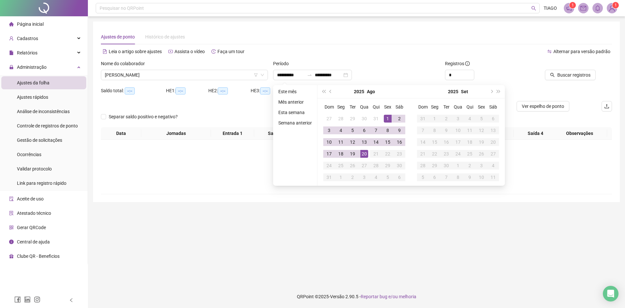
click at [384, 70] on div "**********" at bounding box center [356, 75] width 167 height 10
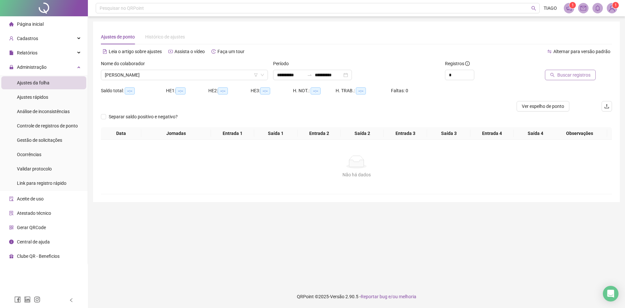
click at [563, 75] on span "Buscar registros" at bounding box center [573, 74] width 33 height 7
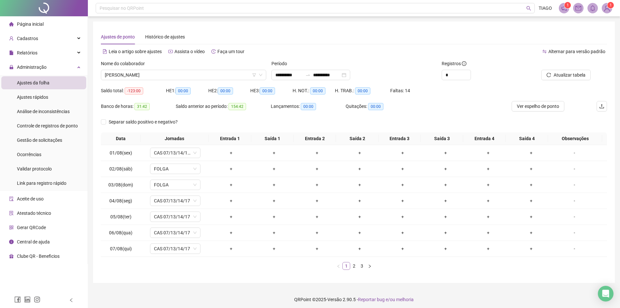
click at [347, 266] on link "1" at bounding box center [346, 265] width 7 height 7
